Goal: Information Seeking & Learning: Learn about a topic

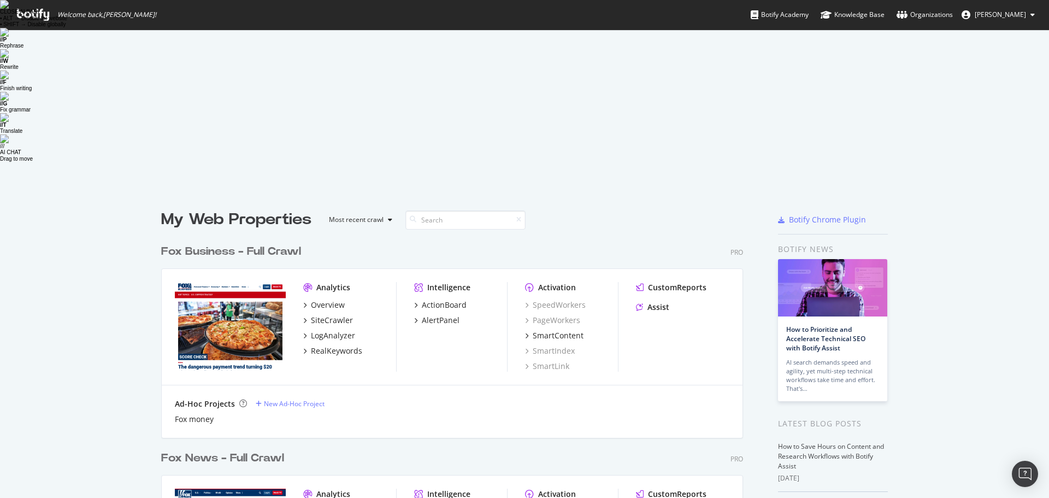
scroll to position [490, 1033]
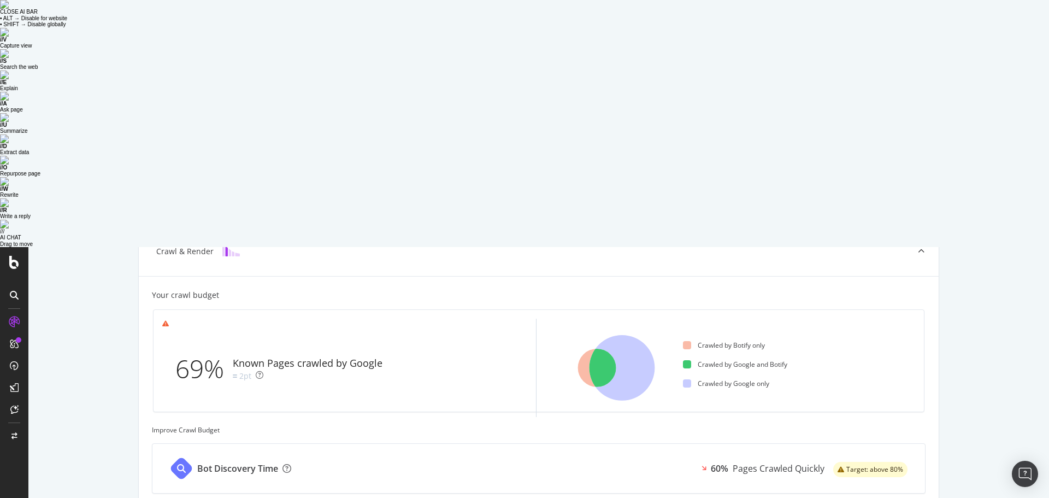
scroll to position [292, 0]
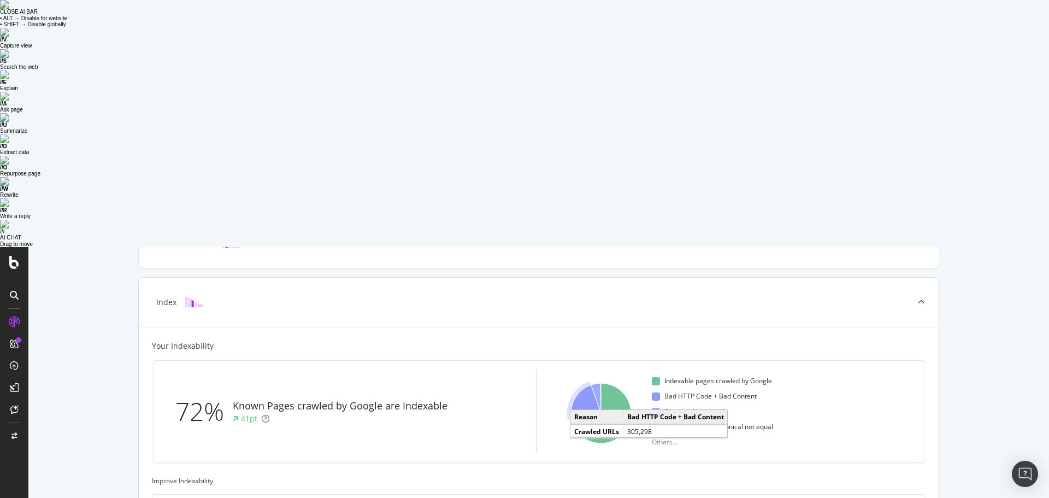
click at [579, 385] on icon "A chart." at bounding box center [586, 402] width 30 height 34
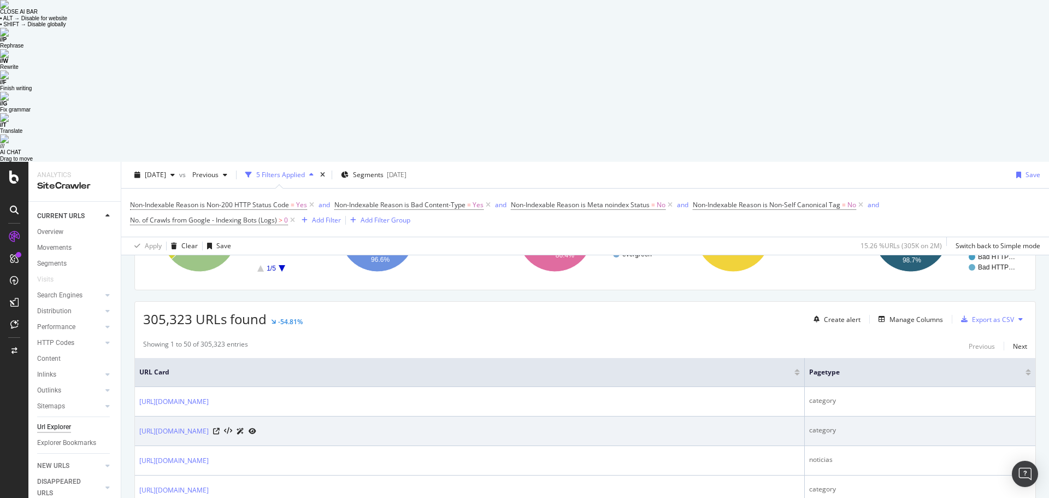
scroll to position [164, 0]
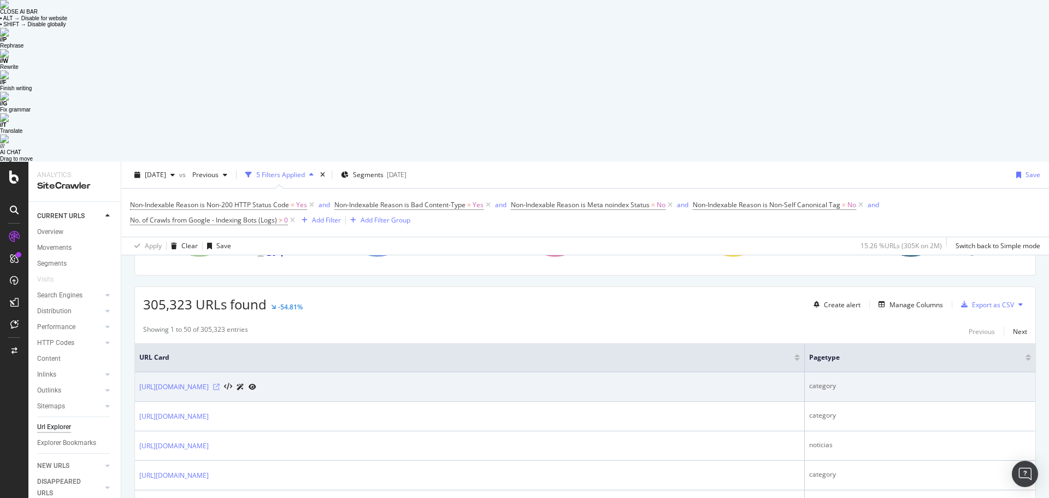
click at [220, 384] on icon at bounding box center [216, 387] width 7 height 7
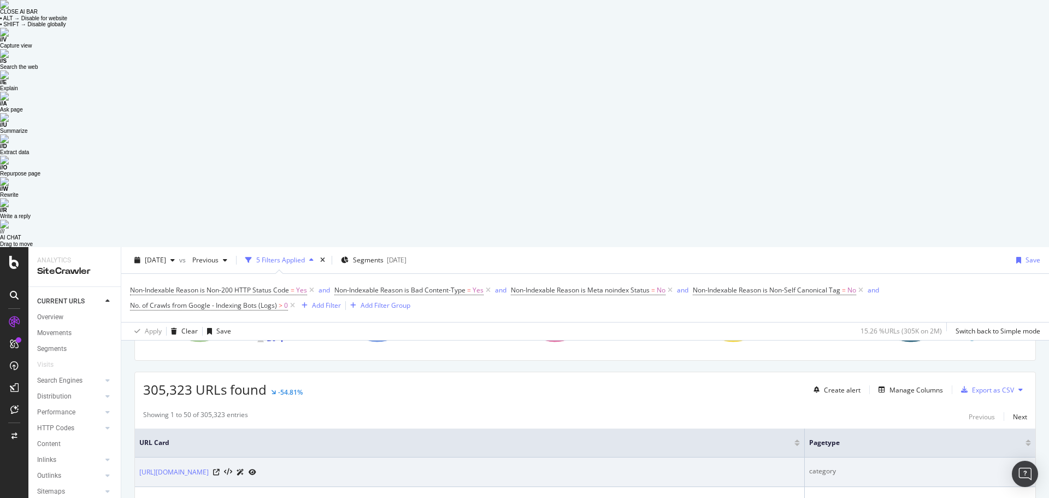
click at [422, 466] on div "[URL][DOMAIN_NAME]" at bounding box center [469, 471] width 661 height 11
click at [256, 469] on icon at bounding box center [253, 472] width 8 height 7
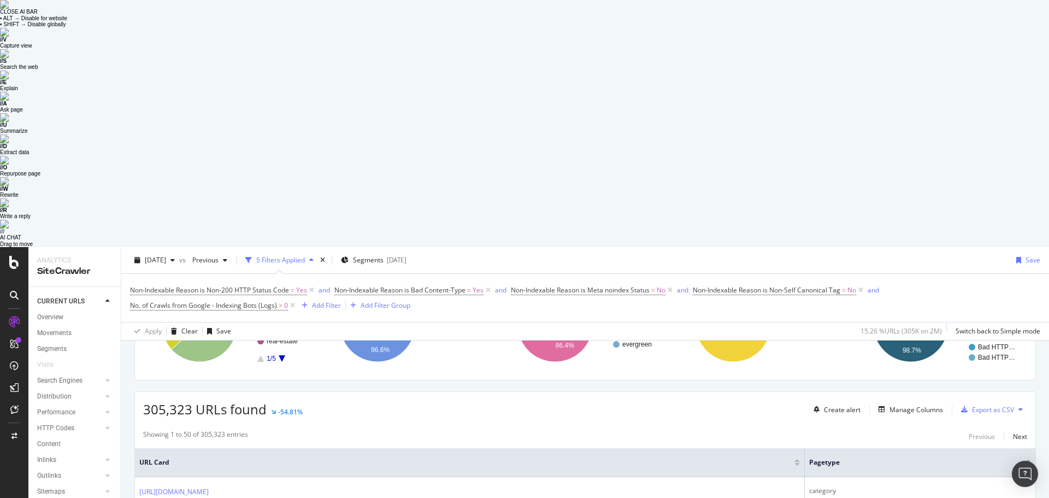
scroll to position [0, 0]
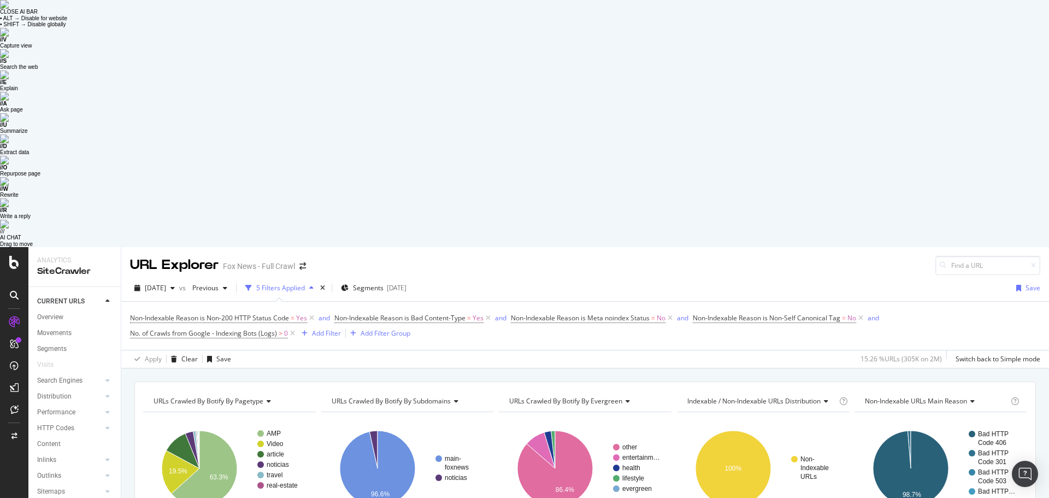
click at [283, 497] on icon "A chart." at bounding box center [282, 503] width 7 height 7
click at [262, 497] on icon "A chart." at bounding box center [260, 503] width 7 height 7
click at [273, 450] on text "article" at bounding box center [275, 454] width 17 height 8
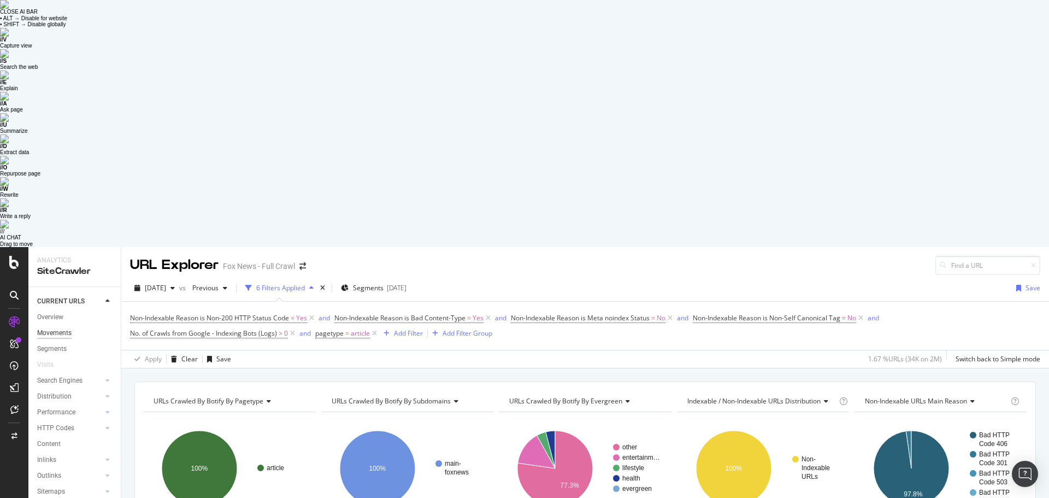
click at [61, 327] on div "Movements" at bounding box center [54, 332] width 34 height 11
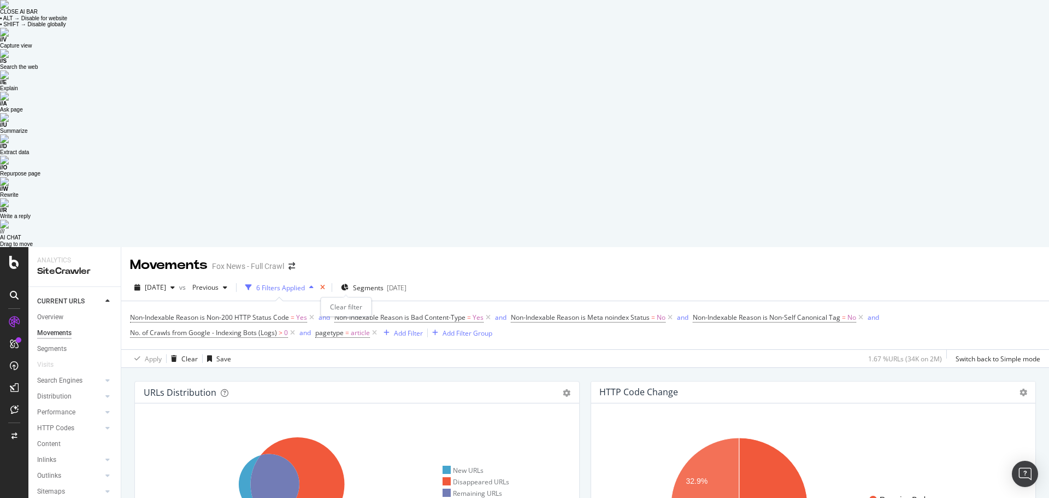
click at [325, 284] on icon "times" at bounding box center [322, 287] width 5 height 7
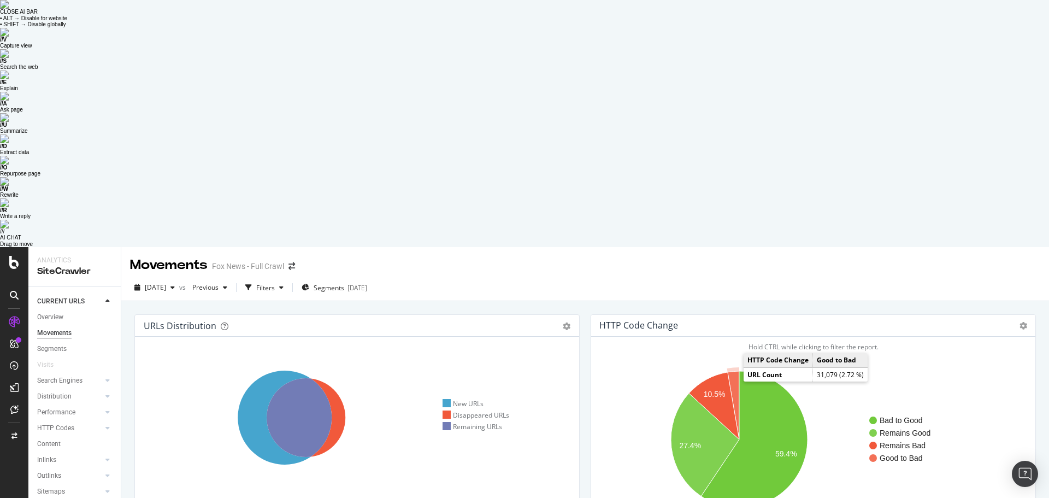
click at [731, 371] on icon "A chart." at bounding box center [733, 405] width 11 height 68
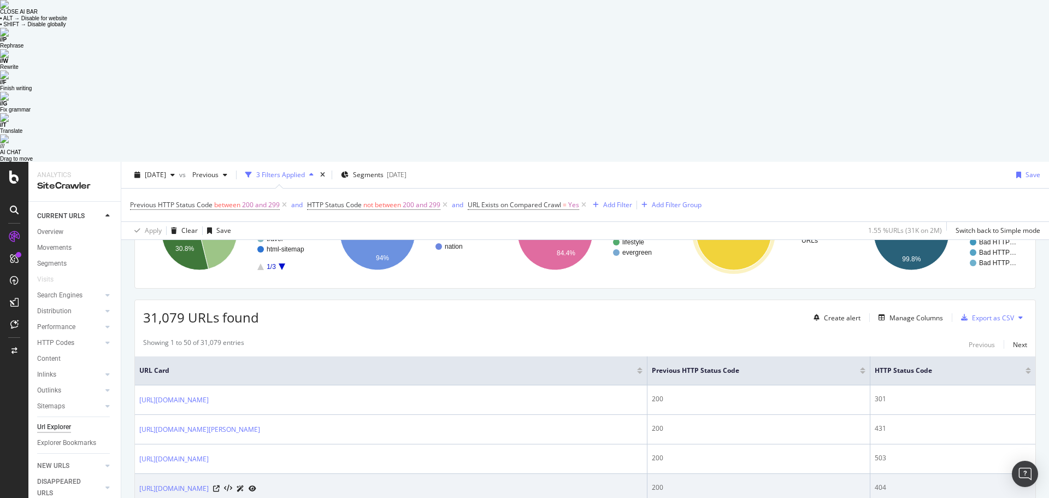
scroll to position [164, 0]
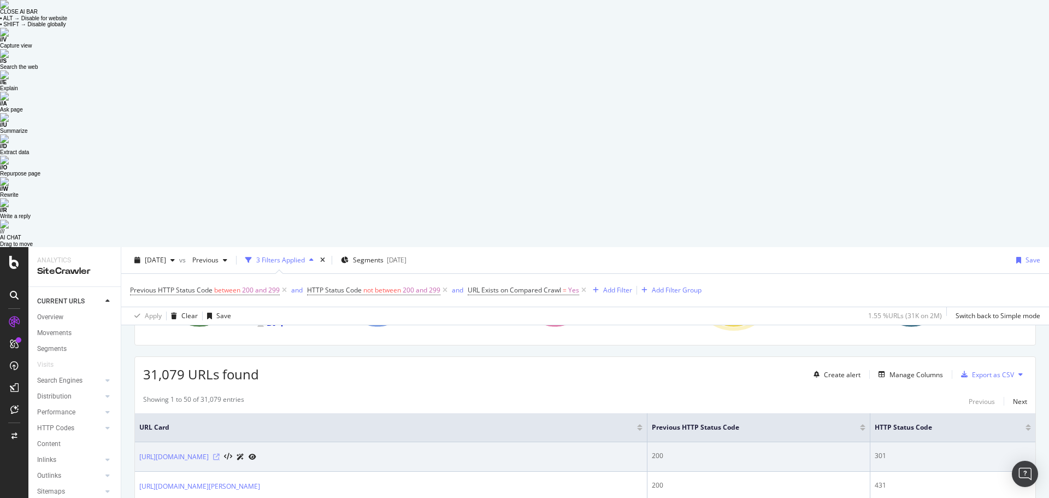
click at [220, 454] on icon at bounding box center [216, 457] width 7 height 7
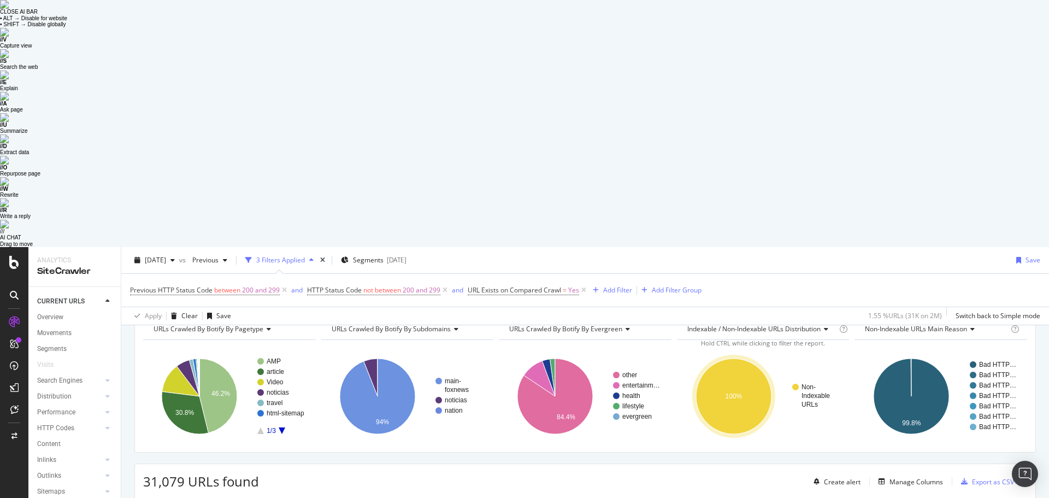
scroll to position [0, 0]
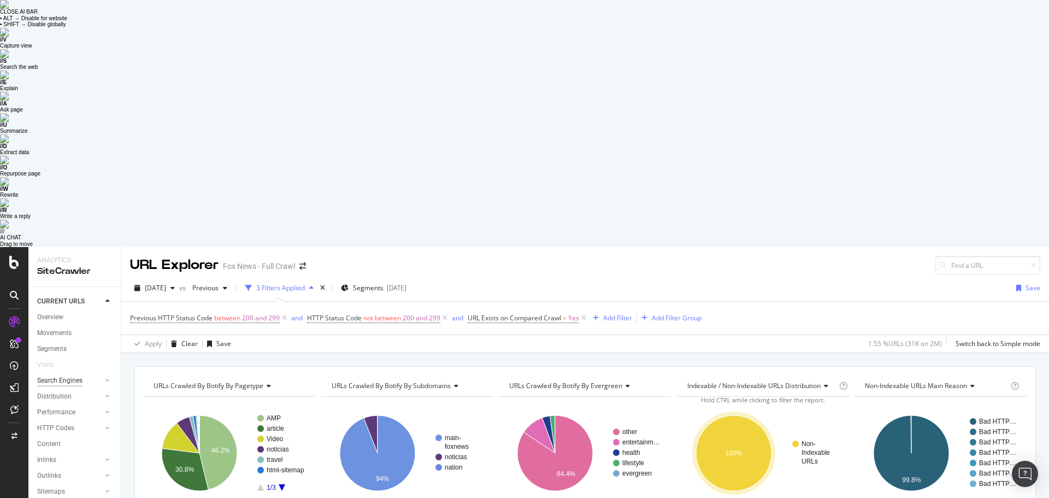
click at [61, 375] on div "Search Engines" at bounding box center [59, 380] width 45 height 11
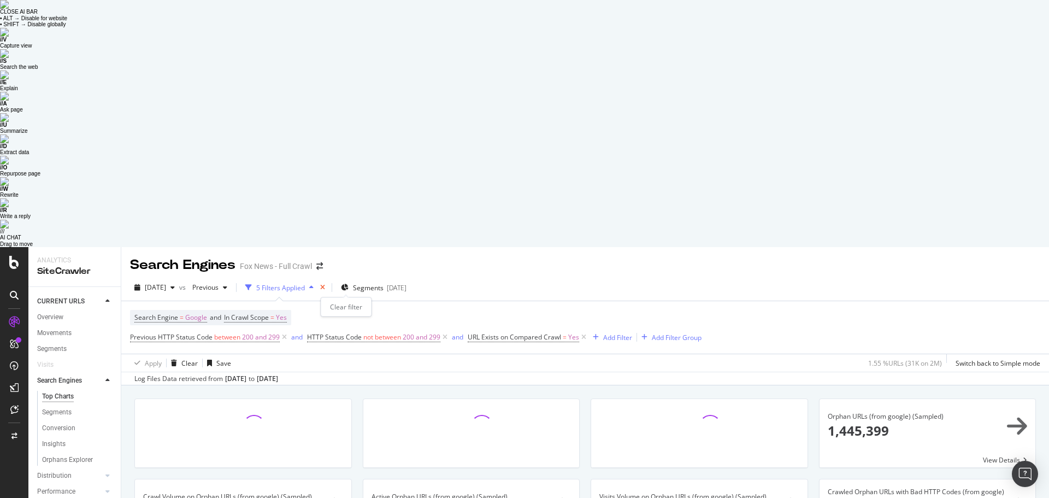
click at [325, 284] on icon "times" at bounding box center [322, 287] width 5 height 7
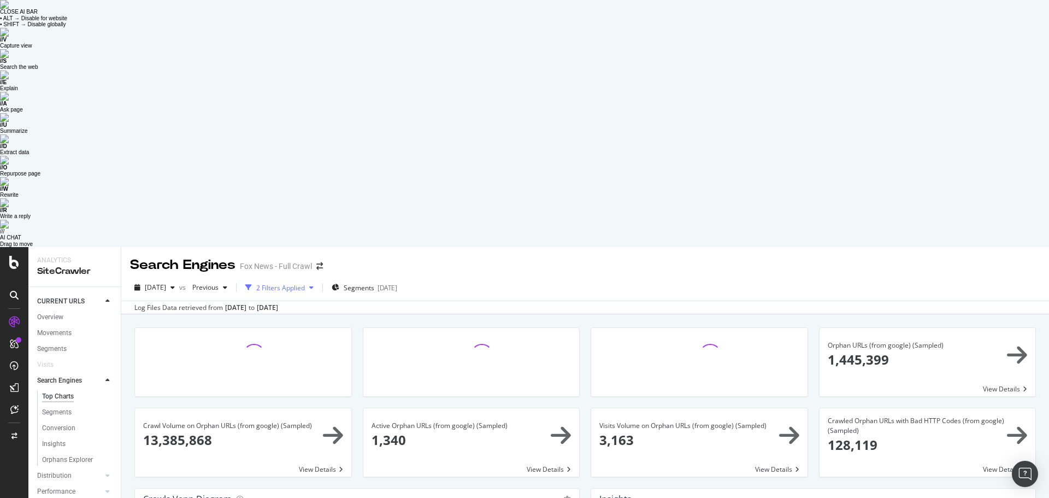
click at [314, 284] on icon "button" at bounding box center [311, 287] width 4 height 7
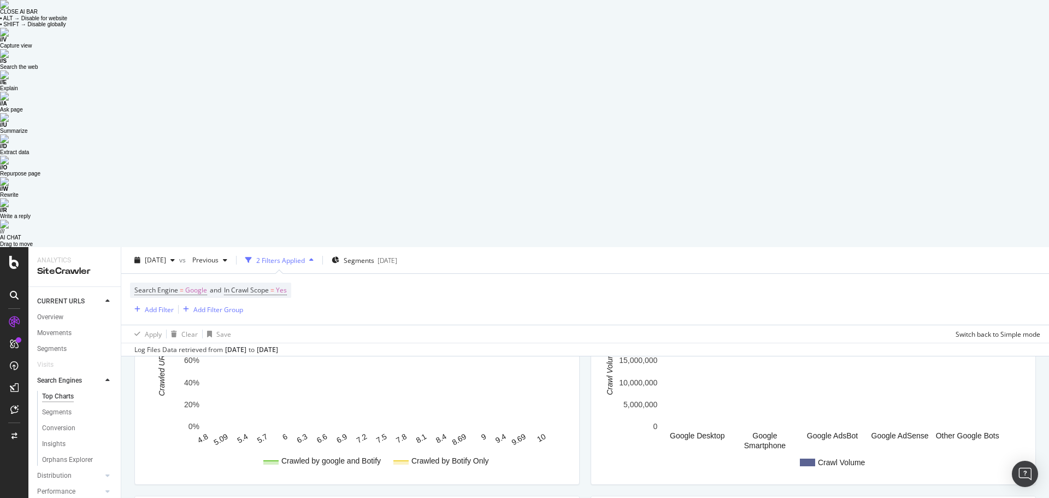
scroll to position [1235, 0]
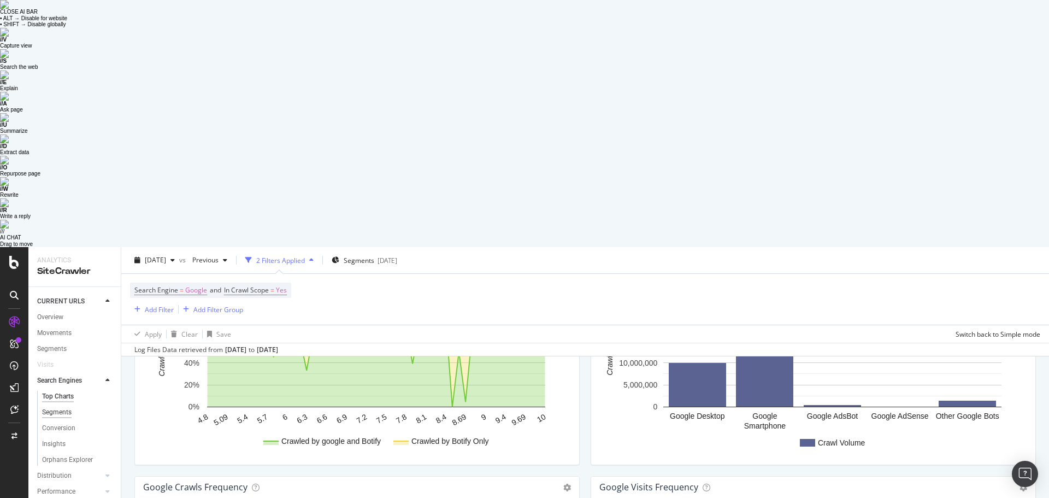
click at [55, 407] on div "Segments" at bounding box center [57, 412] width 30 height 11
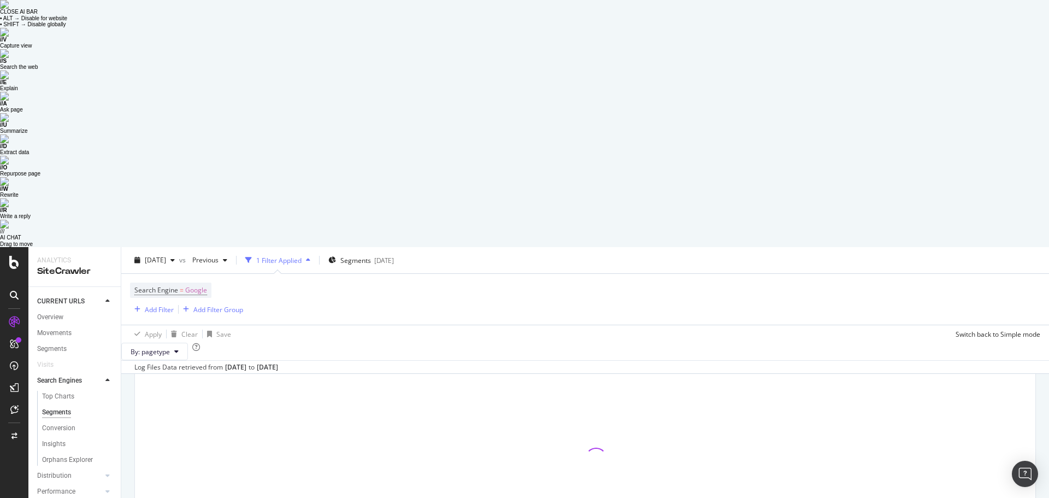
scroll to position [1270, 0]
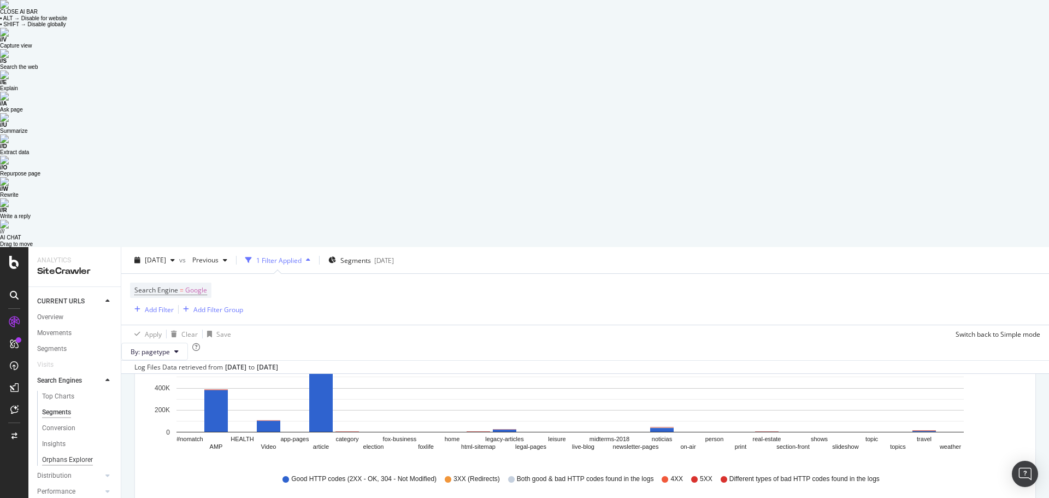
click at [61, 454] on div "Orphans Explorer" at bounding box center [67, 459] width 51 height 11
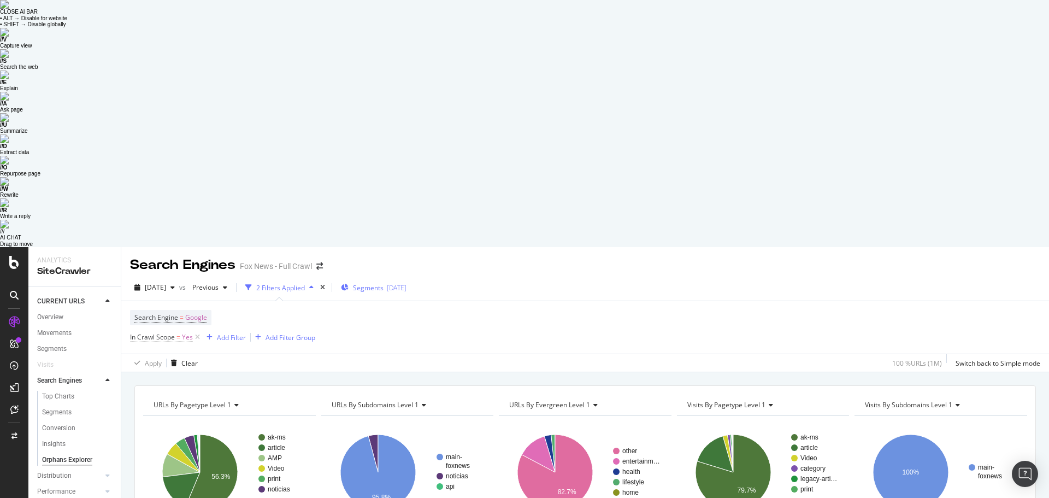
click at [384, 283] on span "Segments" at bounding box center [368, 287] width 31 height 9
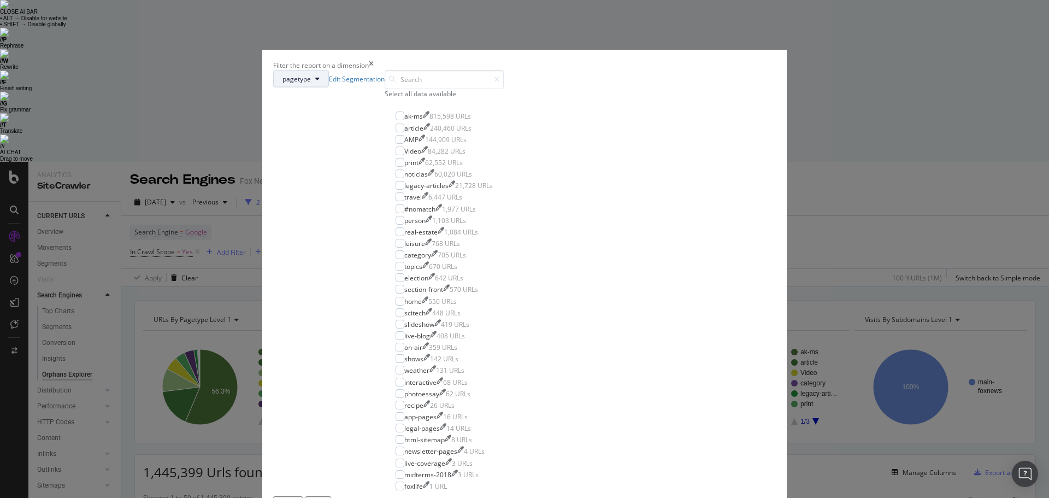
click at [329, 87] on button "pagetype" at bounding box center [301, 78] width 56 height 17
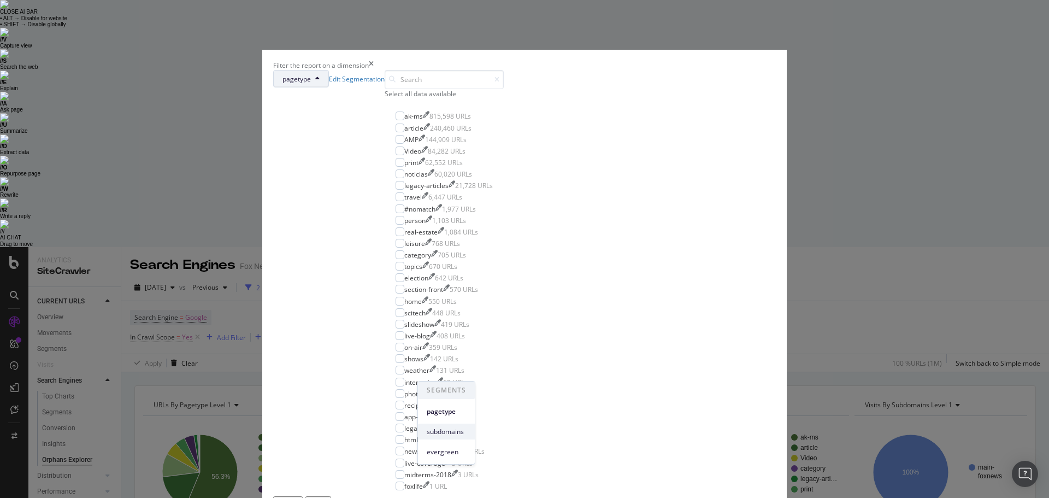
click at [454, 427] on span "subdomains" at bounding box center [446, 432] width 39 height 10
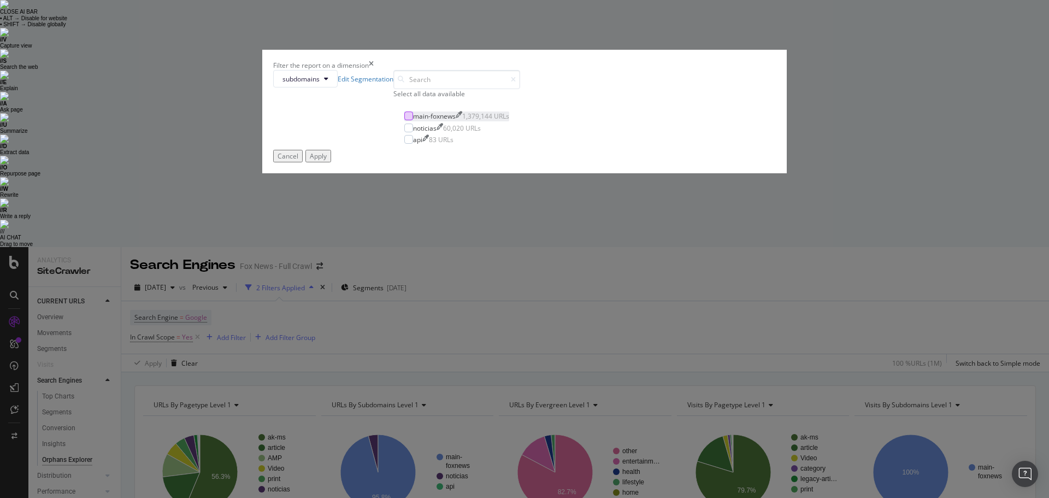
click at [413, 120] on div "modal" at bounding box center [408, 115] width 9 height 9
click at [327, 161] on div "Apply" at bounding box center [318, 155] width 17 height 9
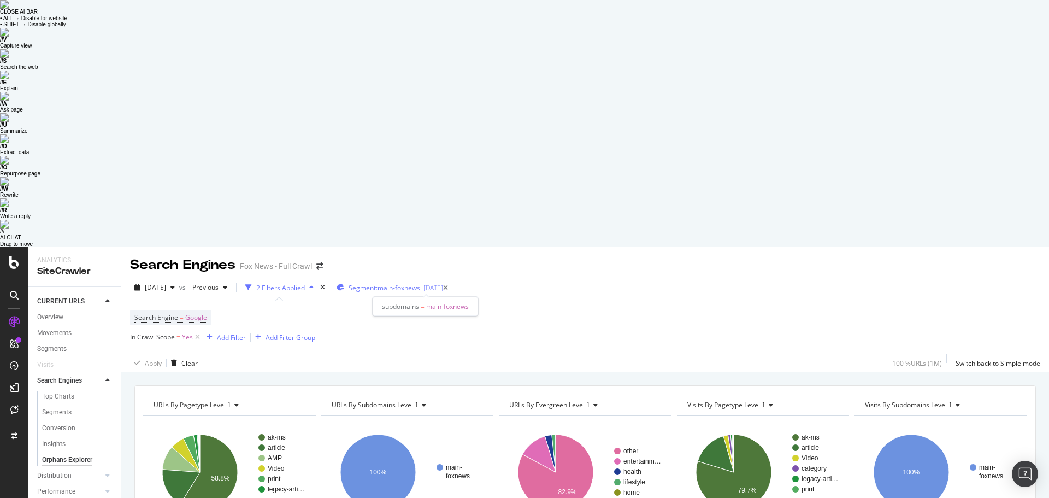
click at [443, 283] on div "[DATE]" at bounding box center [434, 287] width 20 height 9
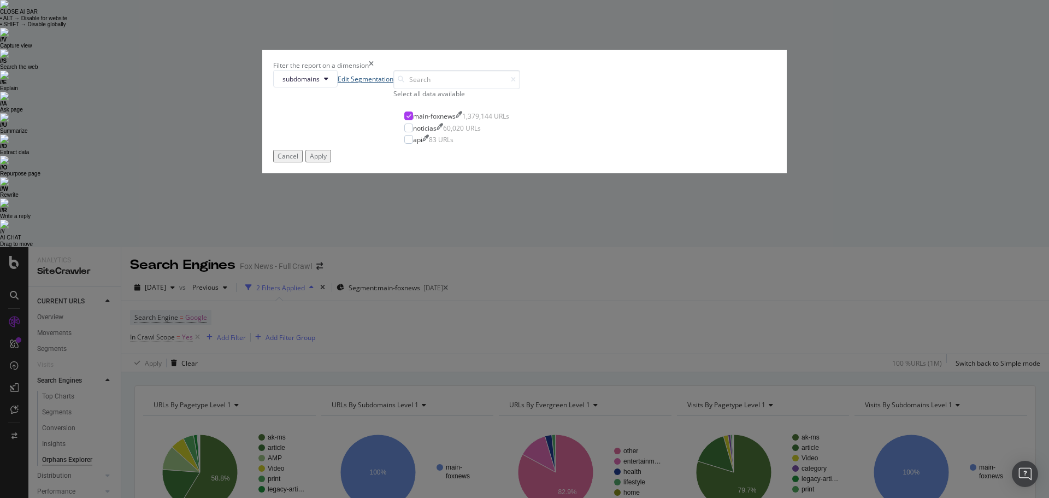
click at [394, 84] on link "Edit Segmentation" at bounding box center [366, 78] width 56 height 9
click at [298, 161] on div "Cancel" at bounding box center [288, 155] width 21 height 9
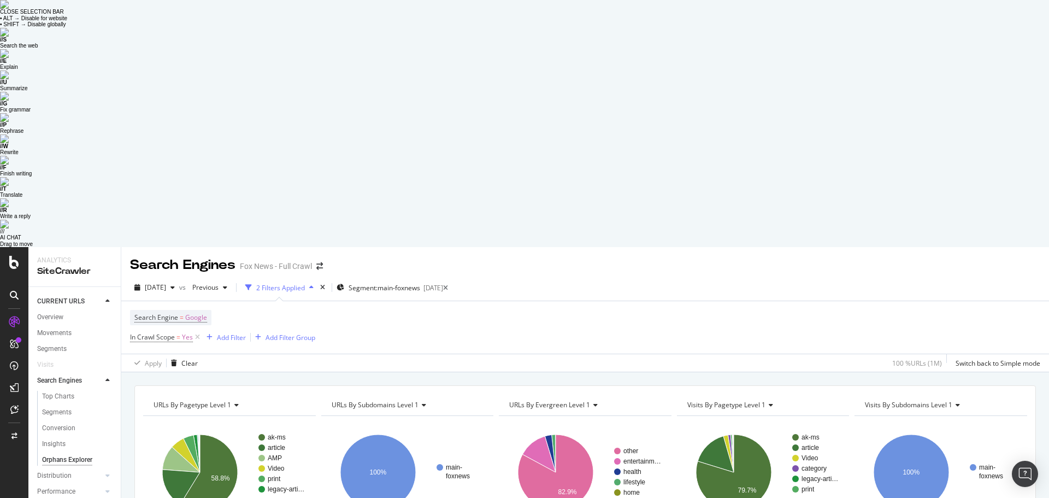
drag, startPoint x: 190, startPoint y: 392, endPoint x: 163, endPoint y: 392, distance: 27.3
copy span "api-ak-ms"
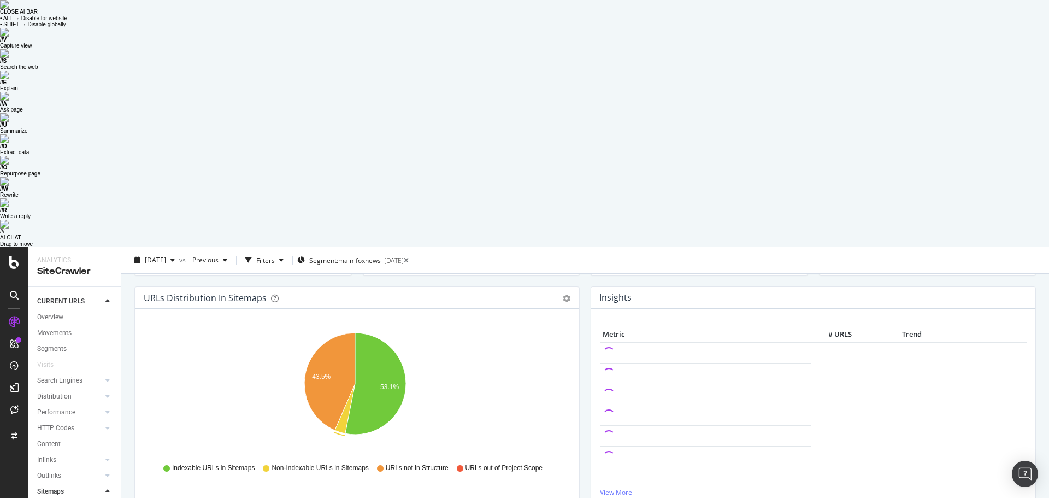
scroll to position [109, 0]
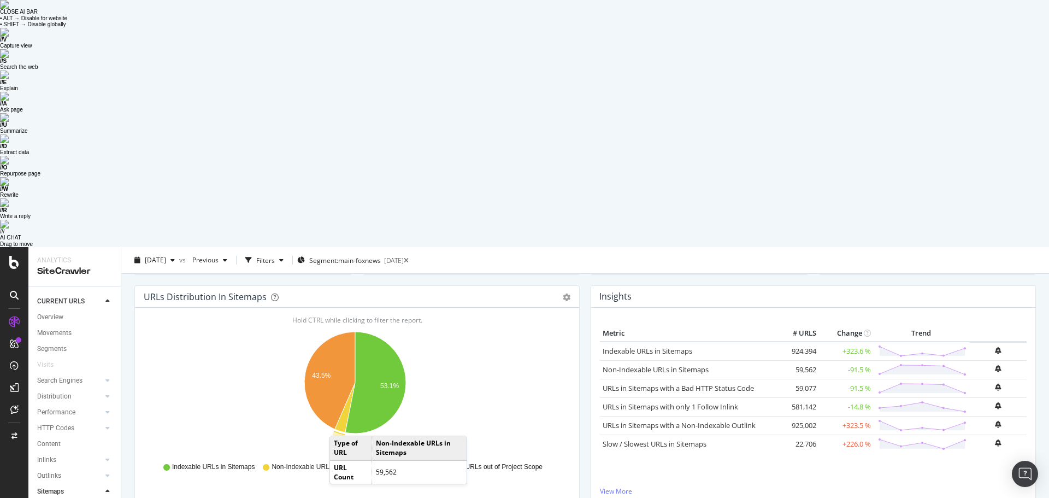
click at [340, 383] on icon "A chart." at bounding box center [345, 408] width 20 height 50
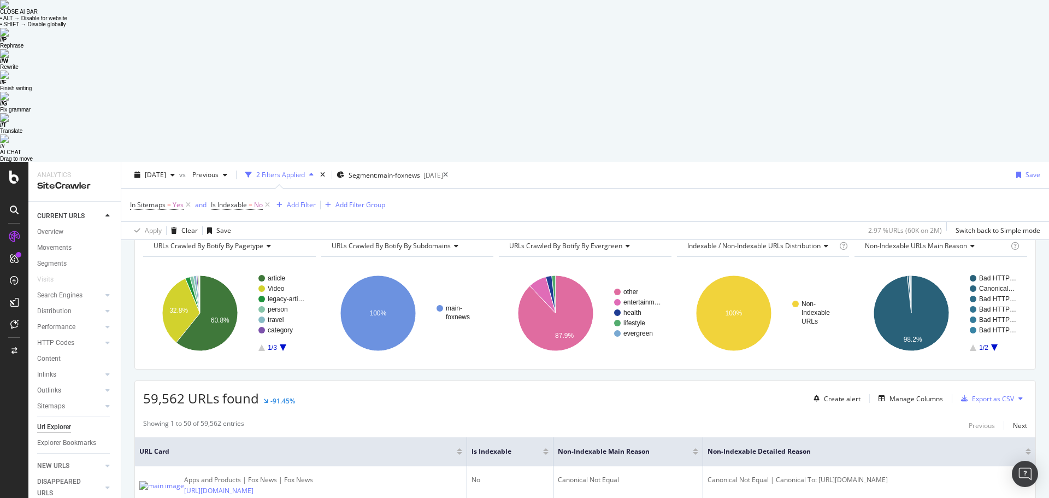
scroll to position [109, 0]
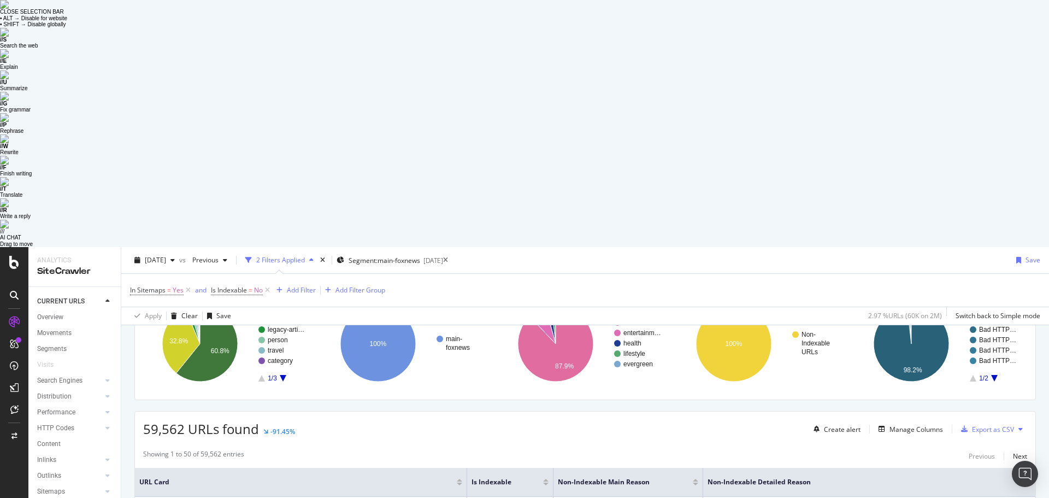
drag, startPoint x: 292, startPoint y: 308, endPoint x: 136, endPoint y: 306, distance: 155.8
copy link "[URL][DOMAIN_NAME]"
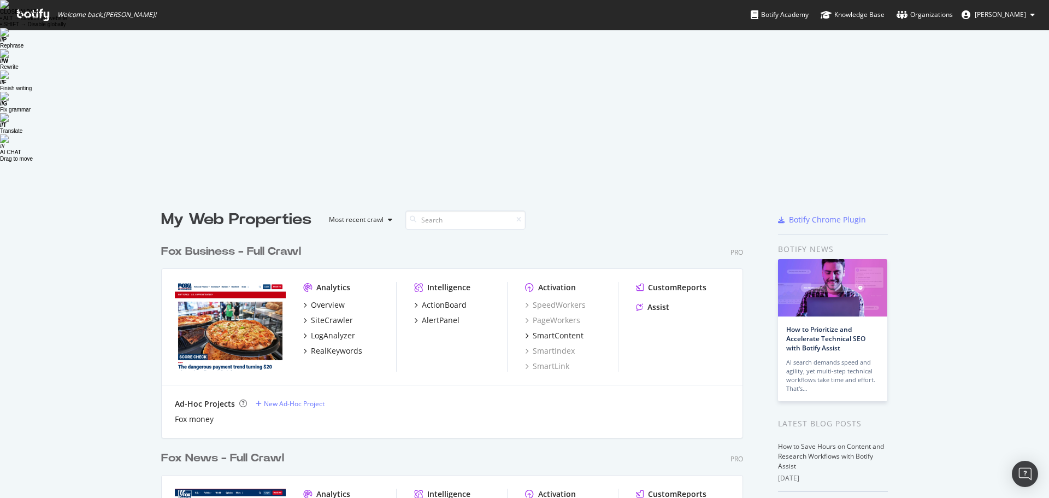
scroll to position [612, 583]
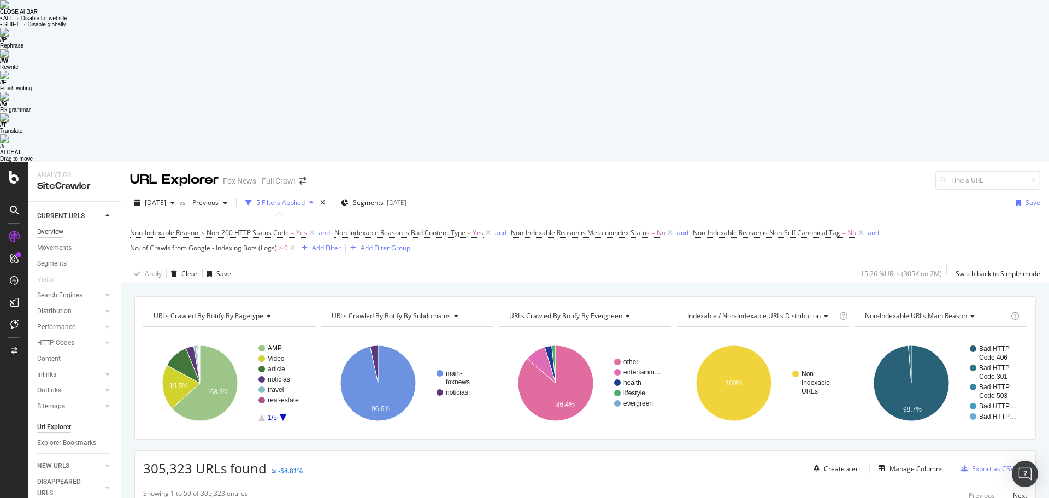
click at [49, 226] on div "Overview" at bounding box center [50, 231] width 26 height 11
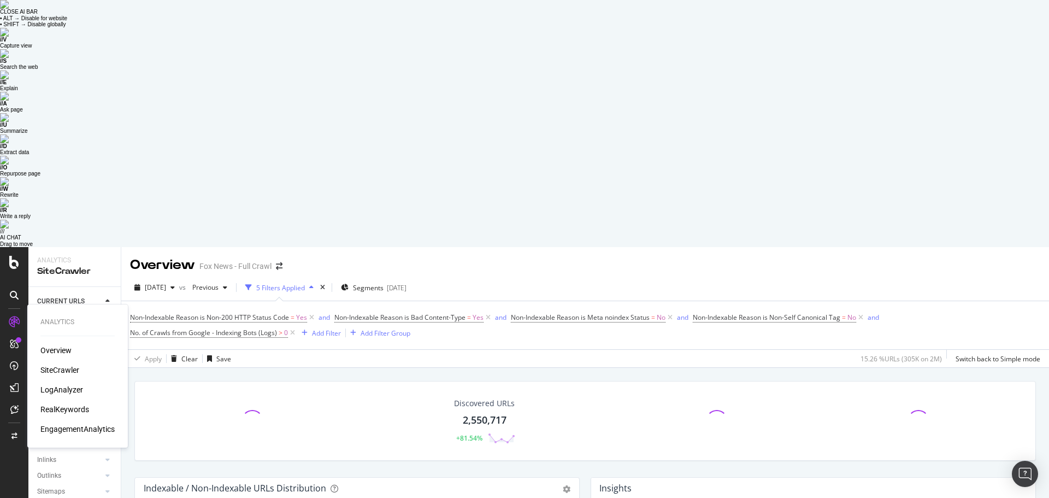
click at [58, 345] on div "Overview" at bounding box center [55, 350] width 31 height 11
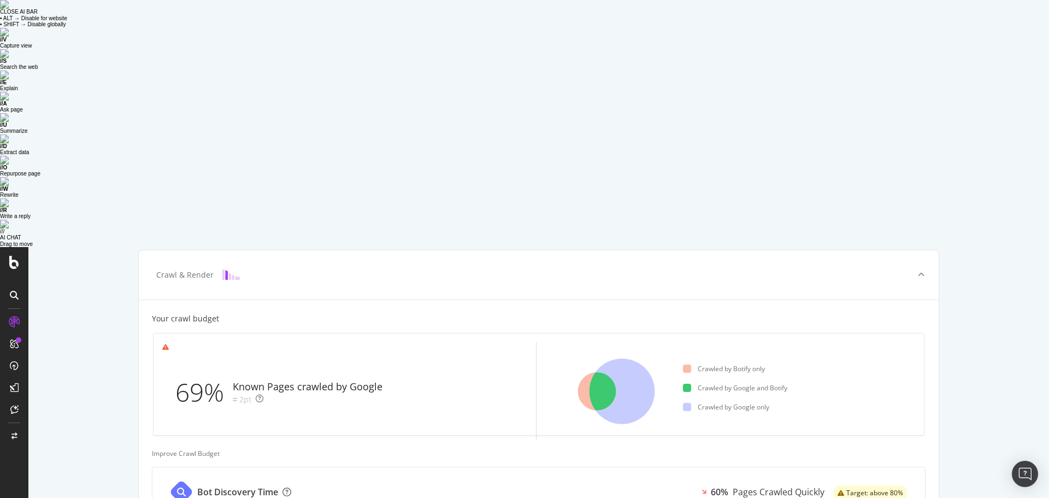
scroll to position [292, 0]
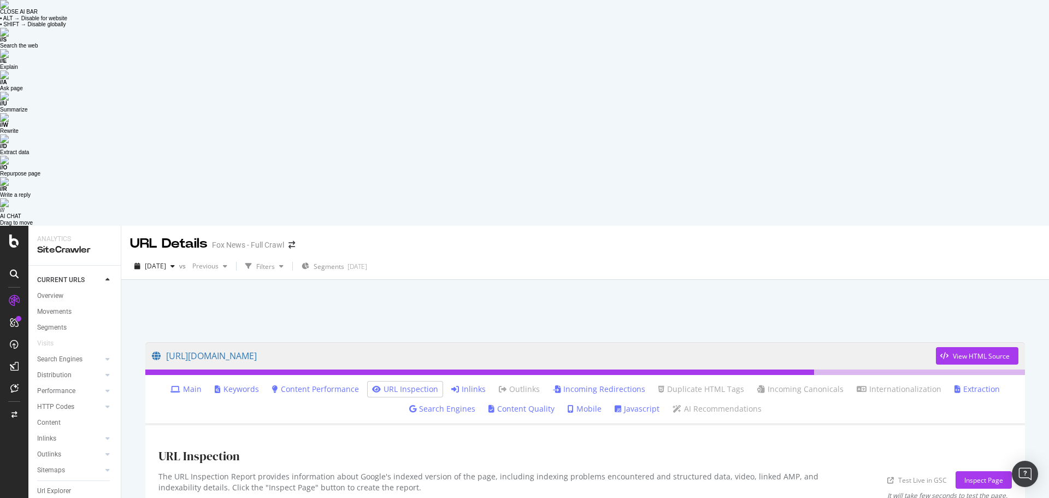
click at [198, 384] on link "Main" at bounding box center [186, 389] width 31 height 11
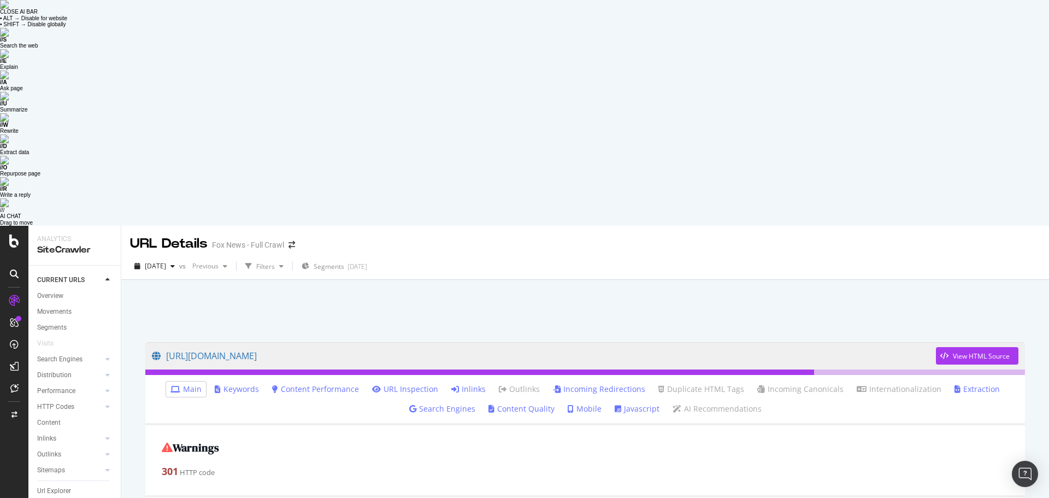
click at [466, 384] on link "Inlinks" at bounding box center [468, 389] width 34 height 11
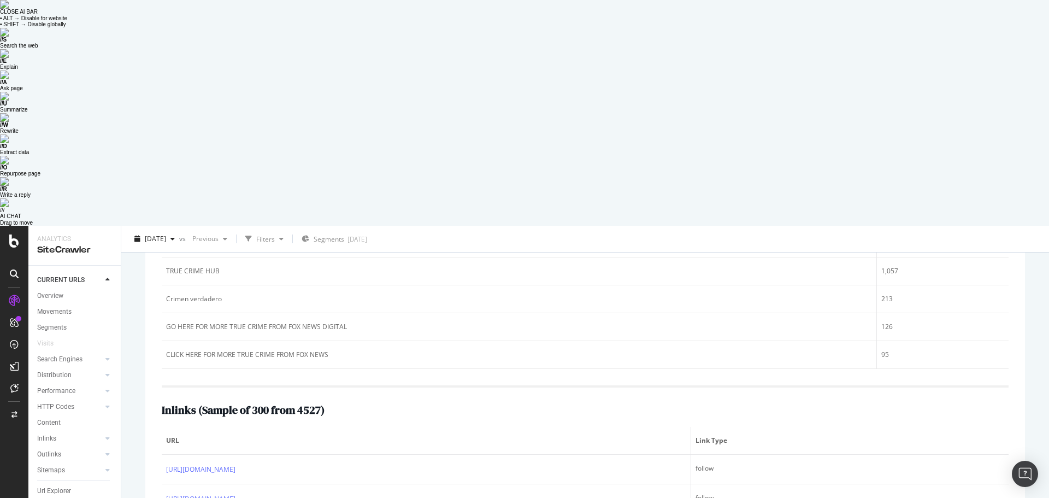
scroll to position [267, 0]
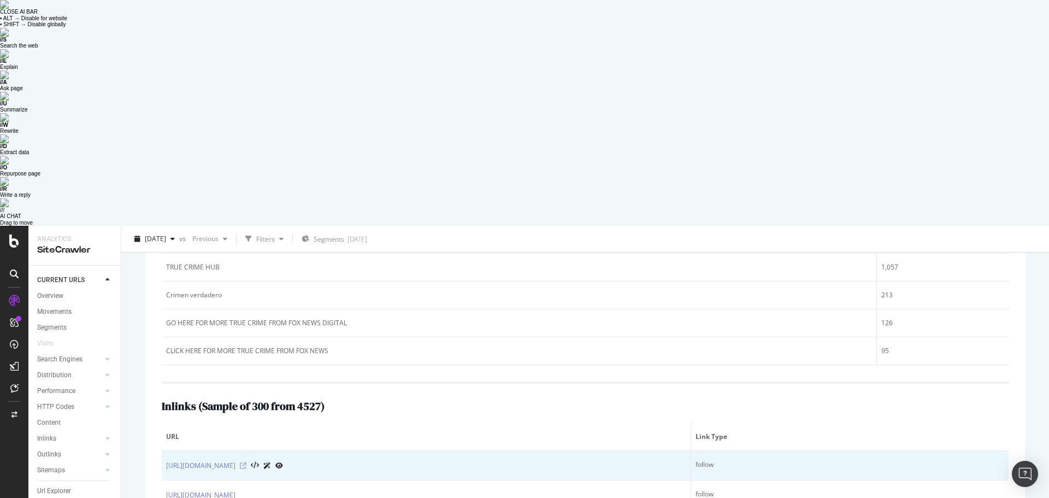
click at [246, 462] on icon at bounding box center [243, 465] width 7 height 7
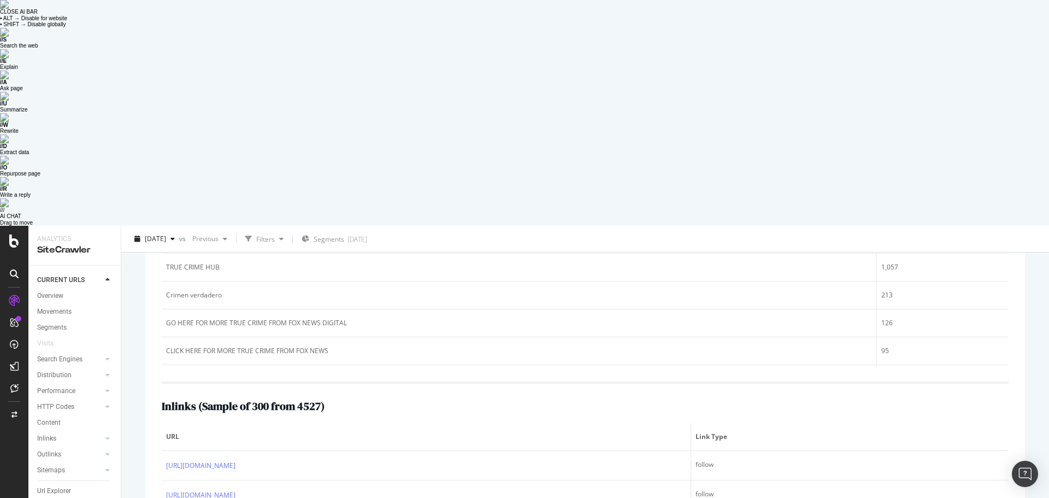
click at [138, 234] on div "[URL][DOMAIN_NAME] View HTML Source Main Keywords Content Performance URL Inspe…" at bounding box center [585, 393] width 902 height 659
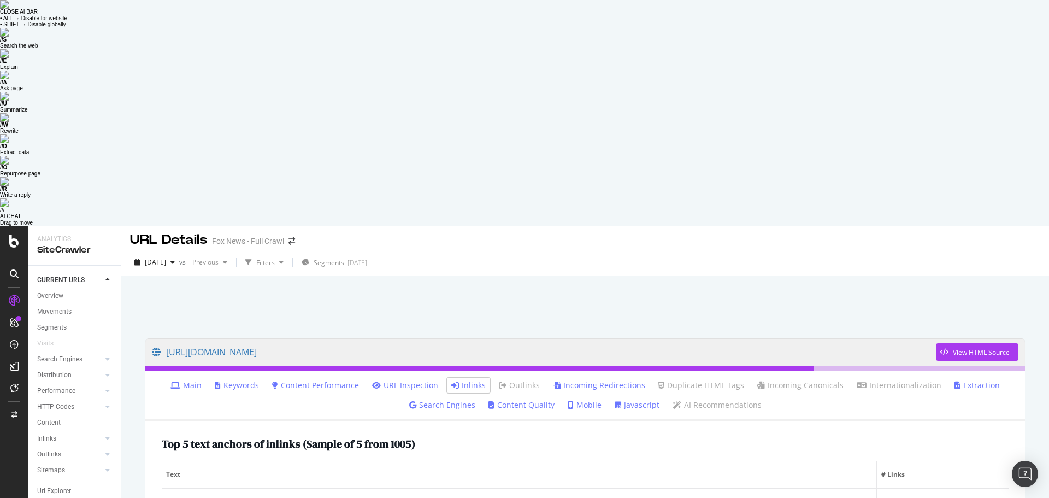
scroll to position [0, 0]
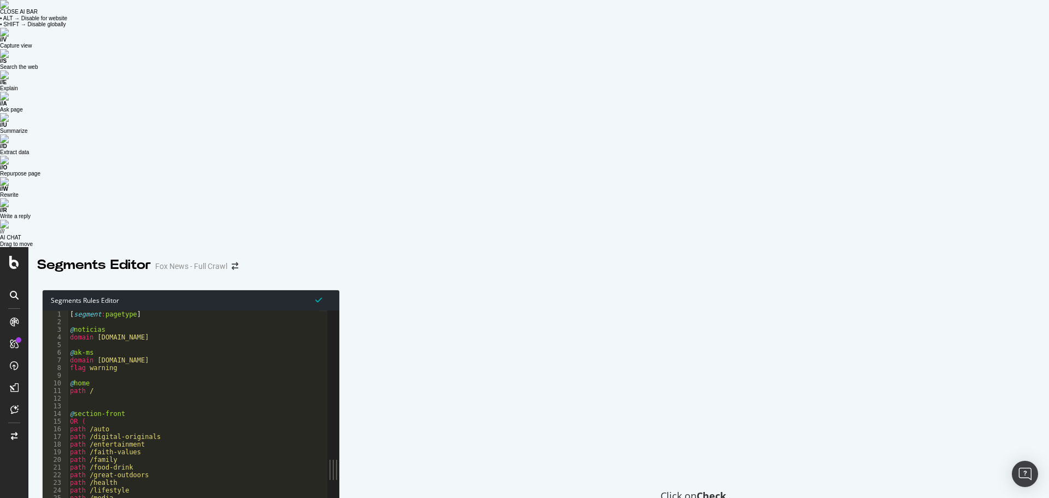
type textarea "domain www-ak-ms.foxnews.com"
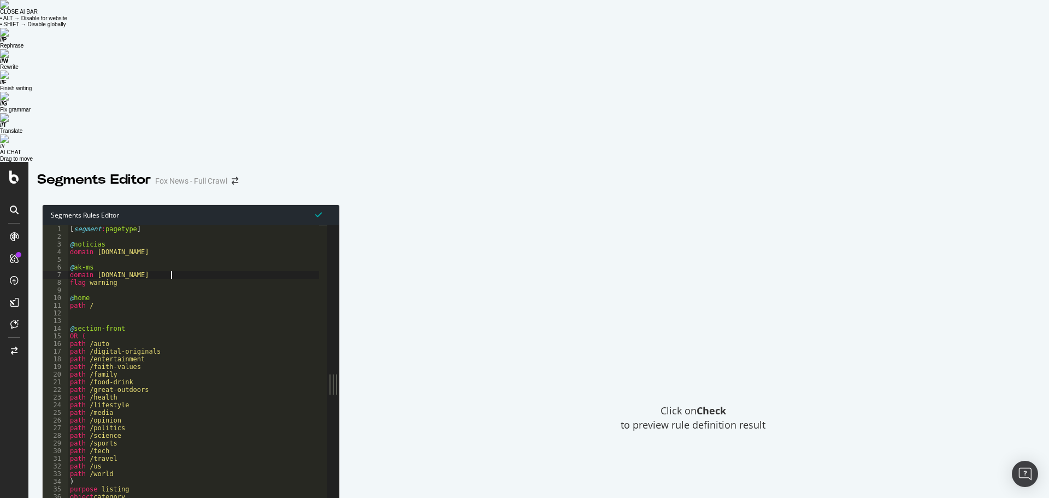
click at [178, 225] on div "[ segment : pagetype ] @ noticias domain noticias.foxnews.com @ ak-ms domain ww…" at bounding box center [283, 387] width 430 height 325
type textarea "D"
paste textarea "api-ak-ms"
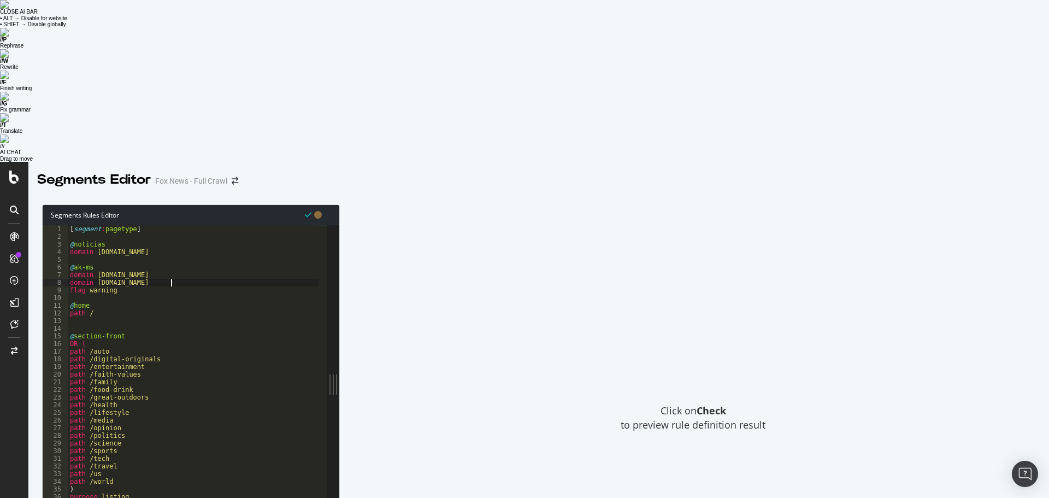
type textarea "domain api-ak-ms.foxnews.com"
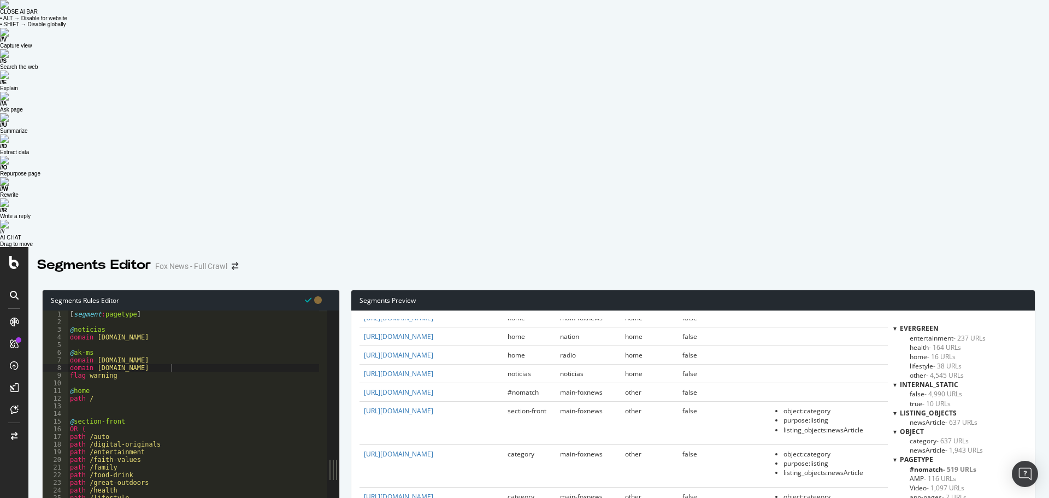
scroll to position [0, 0]
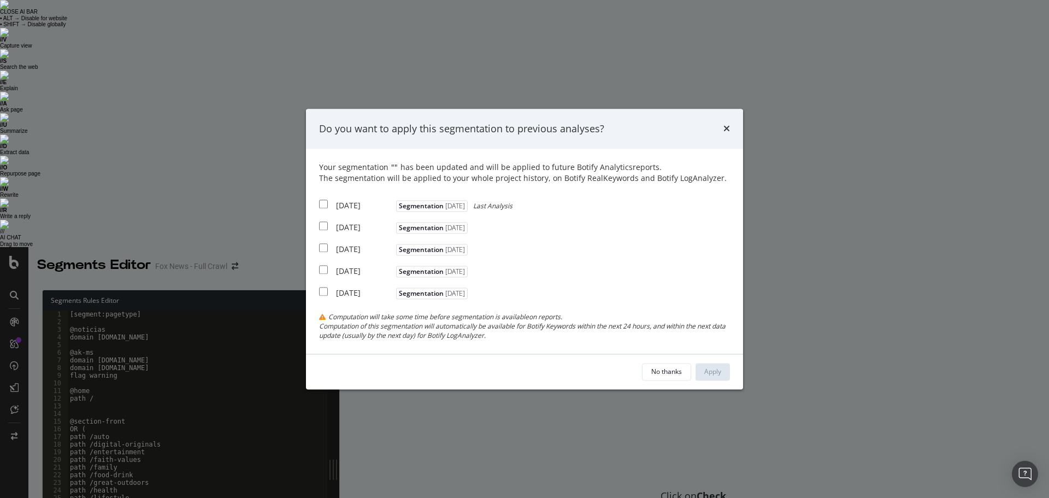
click at [322, 206] on input "modal" at bounding box center [323, 204] width 9 height 9
checkbox input "true"
click at [721, 373] on div "Apply" at bounding box center [713, 371] width 17 height 9
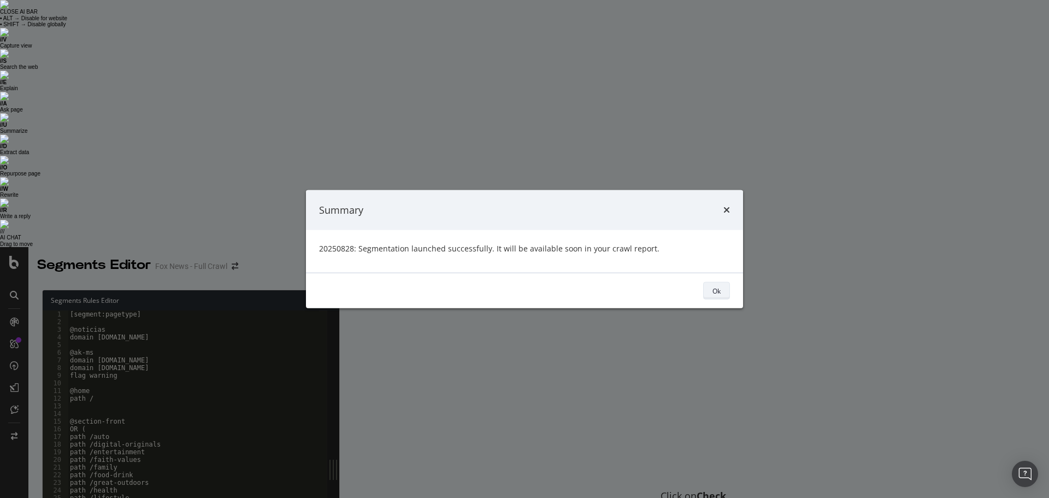
click at [720, 291] on div "Ok" at bounding box center [717, 290] width 8 height 9
